Goal: Task Accomplishment & Management: Manage account settings

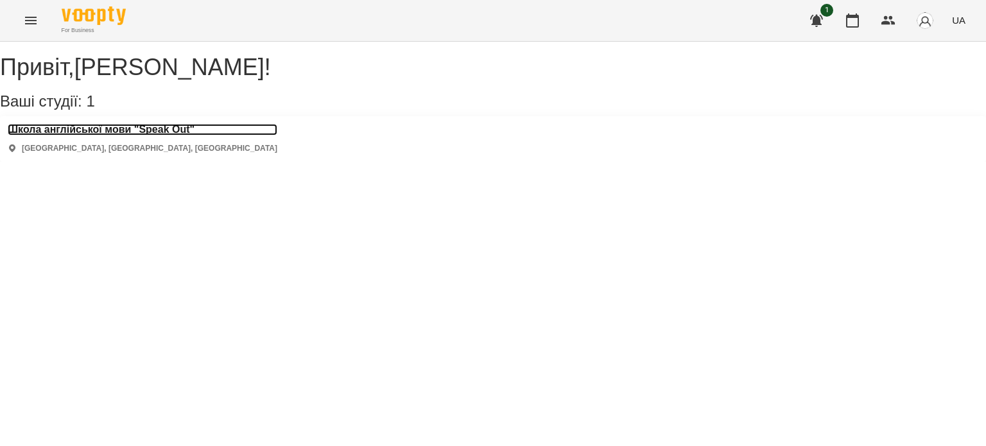
click at [190, 135] on h3 "Школа англійської мови "Speak Out"" at bounding box center [143, 130] width 270 height 12
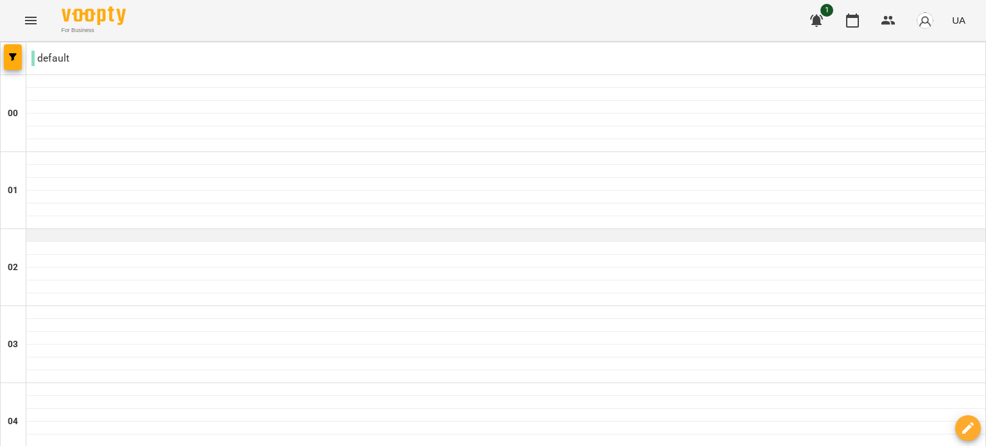
scroll to position [1216, 0]
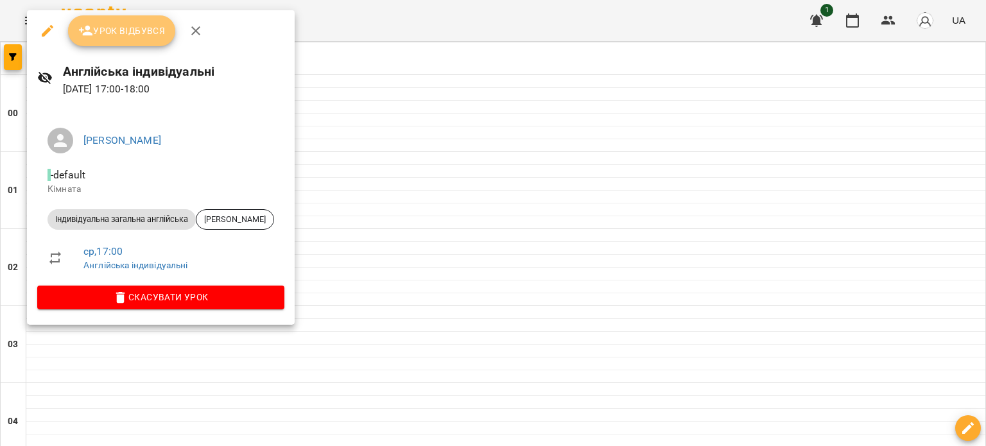
click at [148, 26] on span "Урок відбувся" at bounding box center [121, 30] width 87 height 15
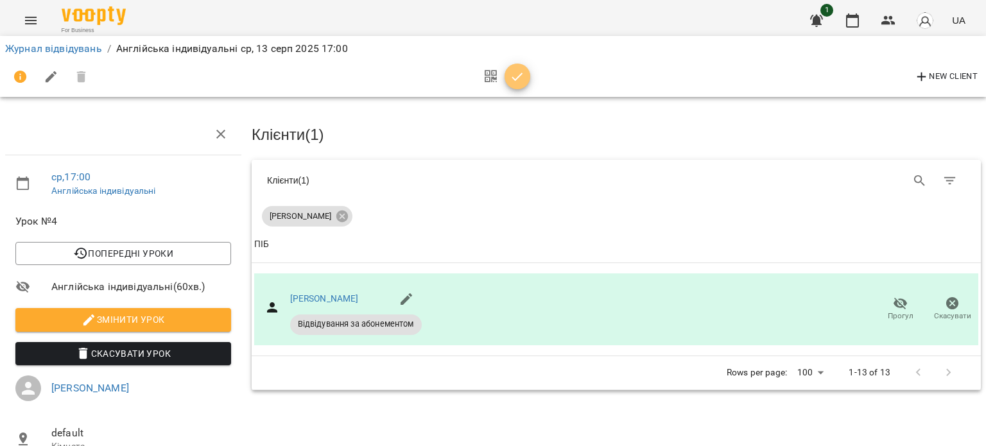
click at [517, 82] on icon "button" at bounding box center [517, 76] width 15 height 15
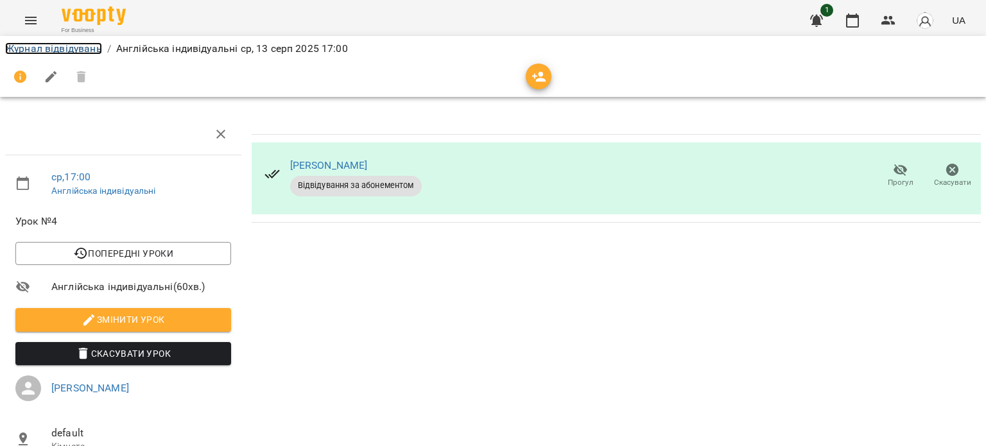
click at [92, 51] on link "Журнал відвідувань" at bounding box center [53, 48] width 97 height 12
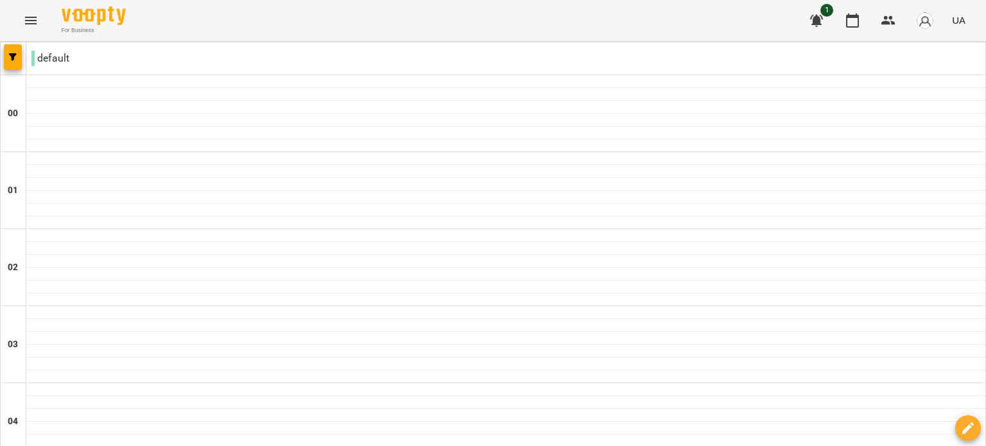
scroll to position [1485, 0]
click at [31, 28] on button "Menu" at bounding box center [30, 20] width 31 height 31
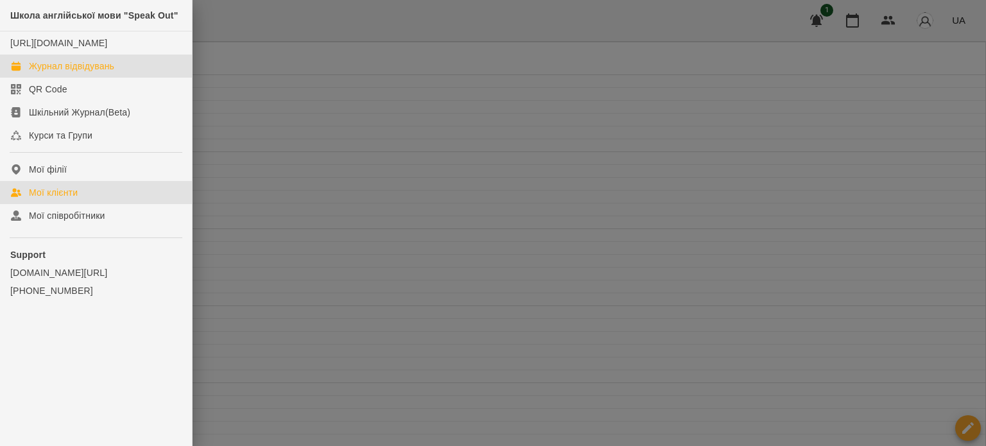
click at [76, 199] on div "Мої клієнти" at bounding box center [53, 192] width 49 height 13
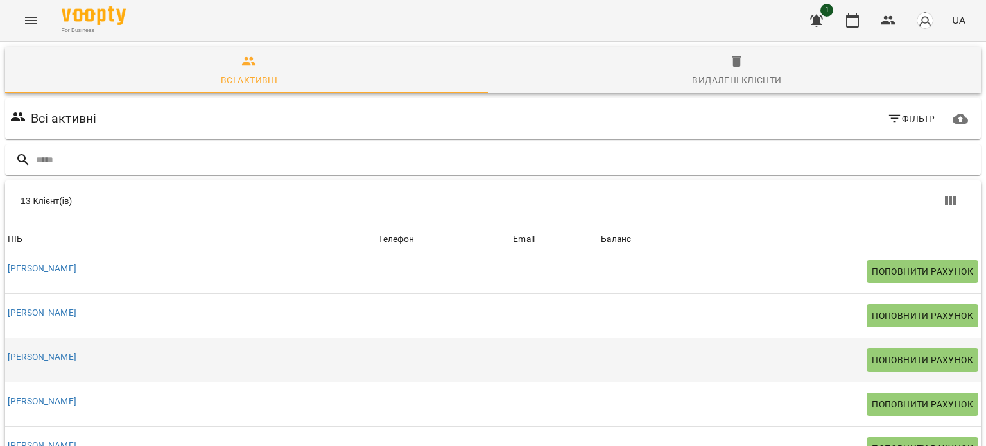
scroll to position [96, 0]
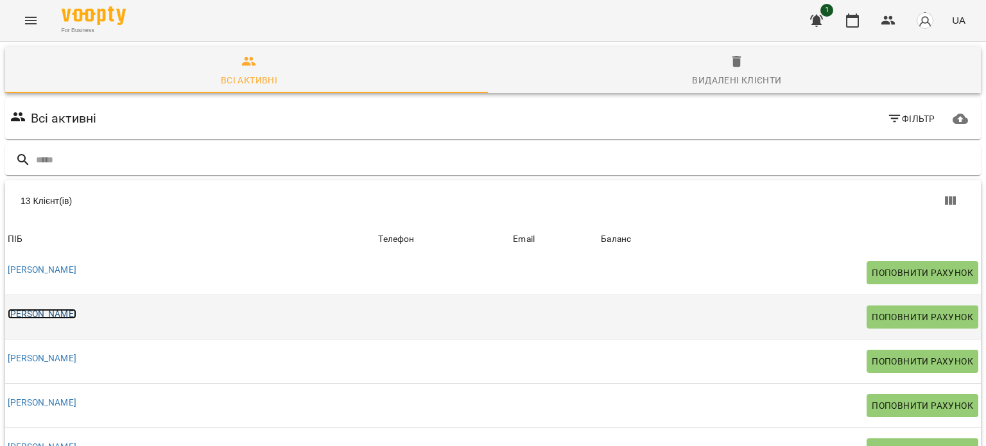
click at [76, 313] on link "[PERSON_NAME]" at bounding box center [42, 314] width 69 height 10
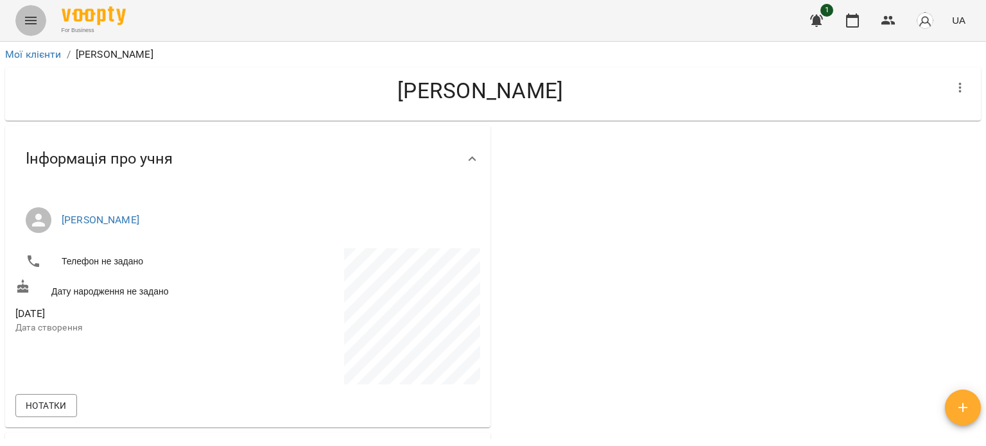
click at [28, 29] on button "Menu" at bounding box center [30, 20] width 31 height 31
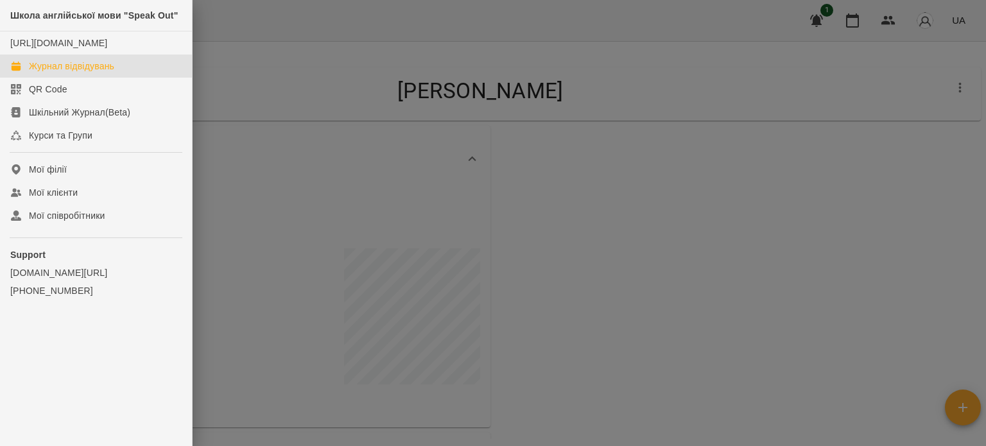
click at [89, 73] on div "Журнал відвідувань" at bounding box center [71, 66] width 85 height 13
